Goal: Transaction & Acquisition: Purchase product/service

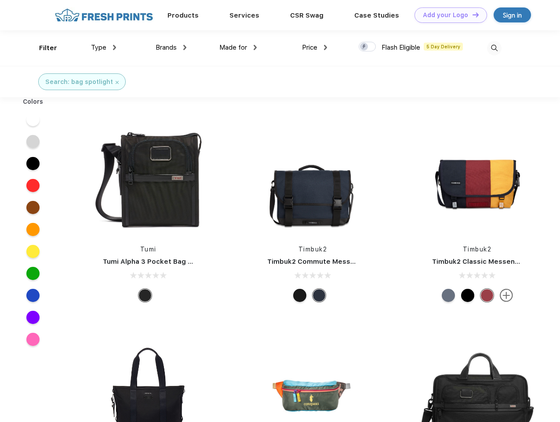
click at [448, 15] on link "Add your Logo Design Tool" at bounding box center [451, 14] width 73 height 15
click at [0, 0] on div "Design Tool" at bounding box center [0, 0] width 0 height 0
click at [472, 15] on link "Add your Logo Design Tool" at bounding box center [451, 14] width 73 height 15
click at [42, 48] on div "Filter" at bounding box center [48, 48] width 18 height 10
click at [104, 48] on span "Type" at bounding box center [98, 48] width 15 height 8
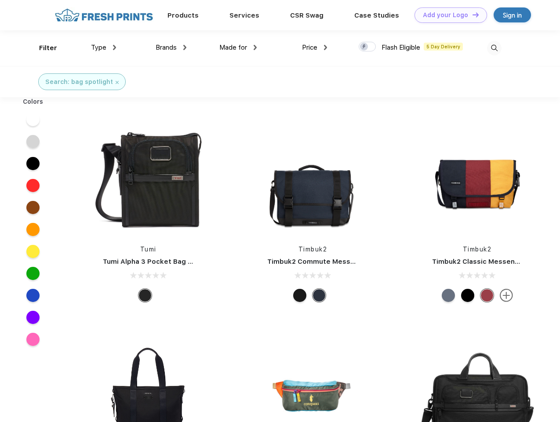
click at [171, 48] on span "Brands" at bounding box center [166, 48] width 21 height 8
click at [238, 48] on span "Made for" at bounding box center [234, 48] width 28 height 8
click at [315, 48] on span "Price" at bounding box center [309, 48] width 15 height 8
click at [368, 47] on div at bounding box center [367, 47] width 17 height 10
click at [365, 47] on input "checkbox" at bounding box center [362, 44] width 6 height 6
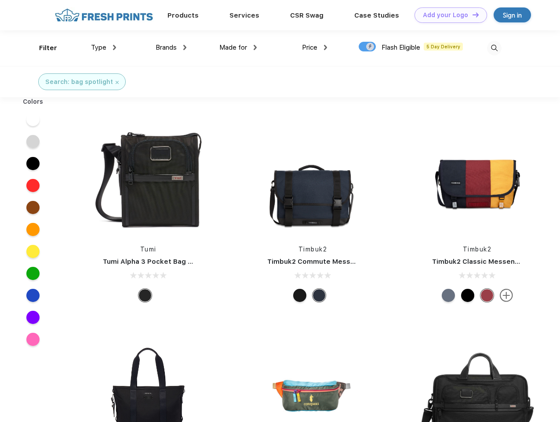
click at [494, 48] on img at bounding box center [494, 48] width 15 height 15
